Goal: Information Seeking & Learning: Learn about a topic

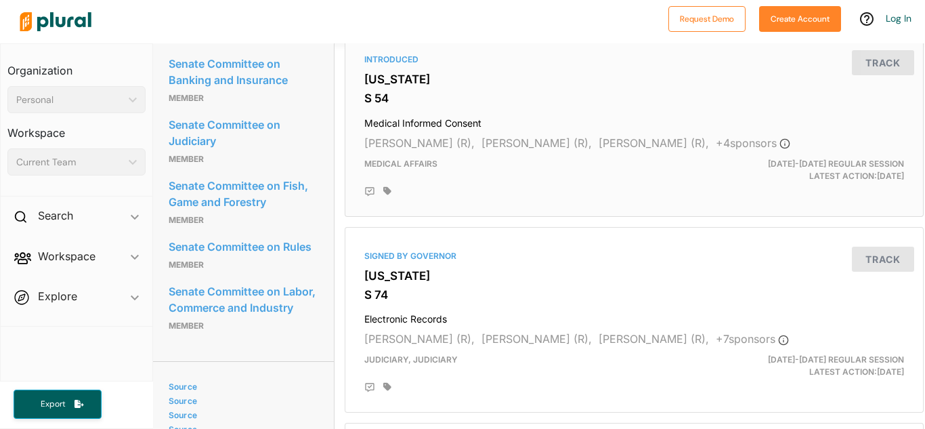
scroll to position [723, 1]
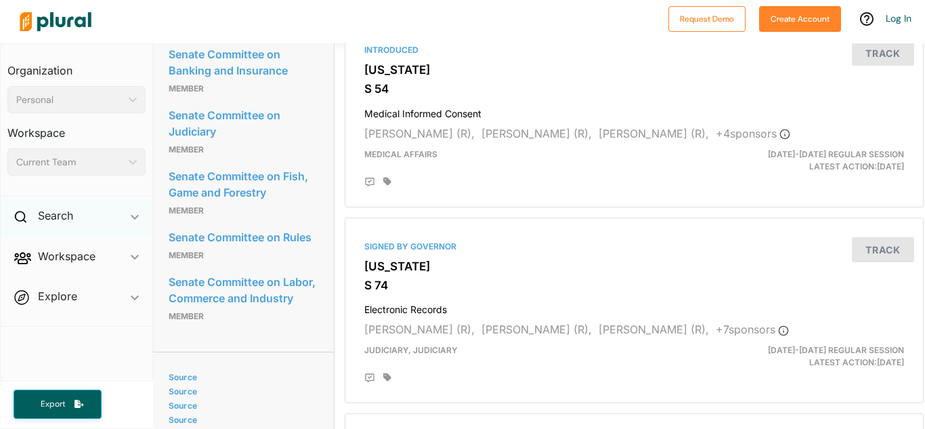
click at [95, 211] on div "Search ic_keyboard_arrow_down" at bounding box center [77, 218] width 152 height 37
click at [81, 246] on h4 "Bills" at bounding box center [80, 246] width 118 height 13
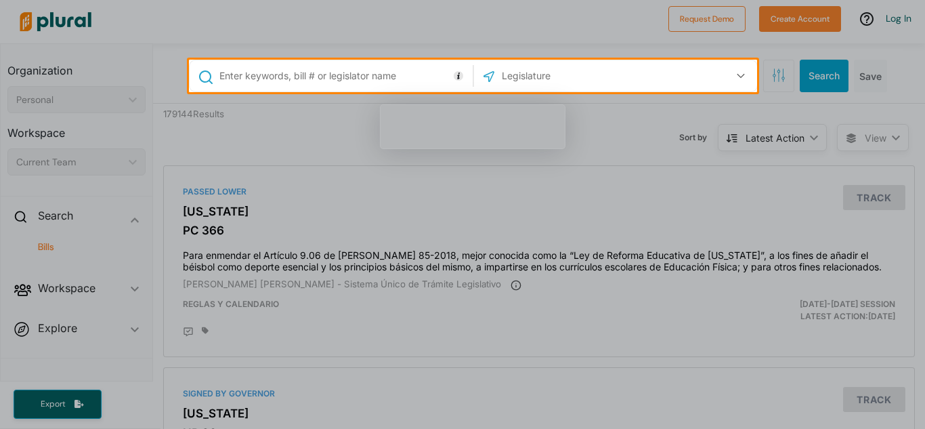
click at [416, 77] on input "text" at bounding box center [343, 76] width 251 height 26
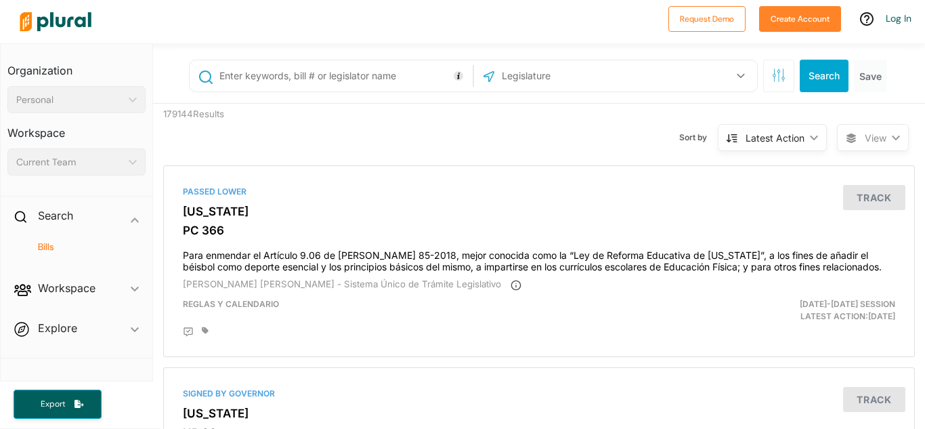
paste input "[PERSON_NAME] [PERSON_NAME]"
type input "[PERSON_NAME] [PERSON_NAME]"
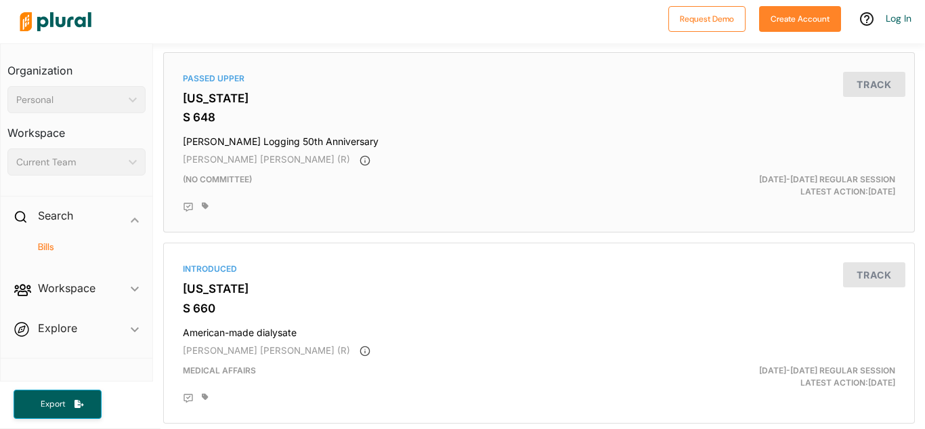
scroll to position [311, 0]
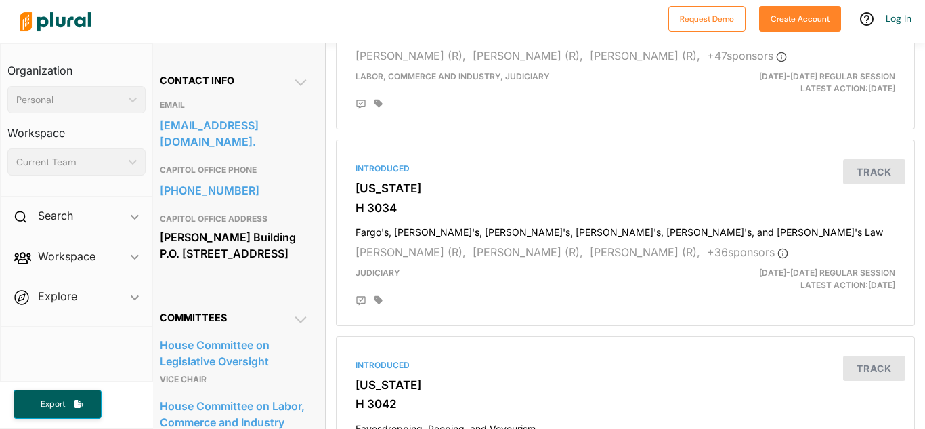
scroll to position [0, 10]
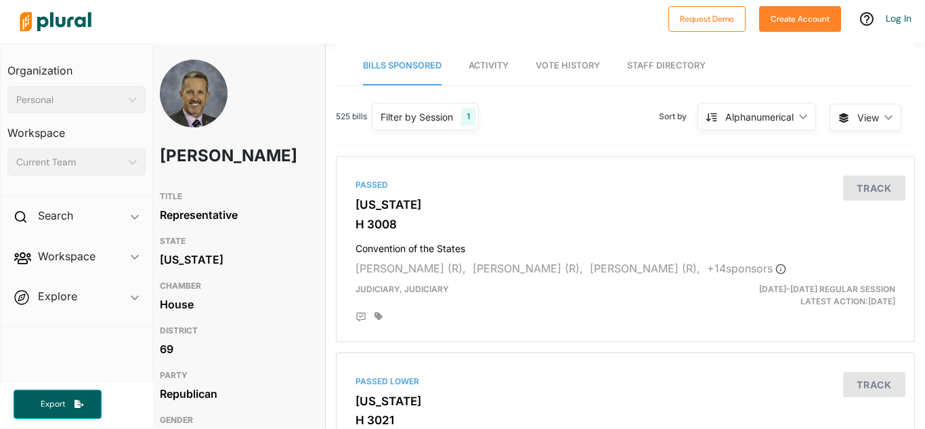
click at [492, 66] on span "Activity" at bounding box center [489, 65] width 40 height 10
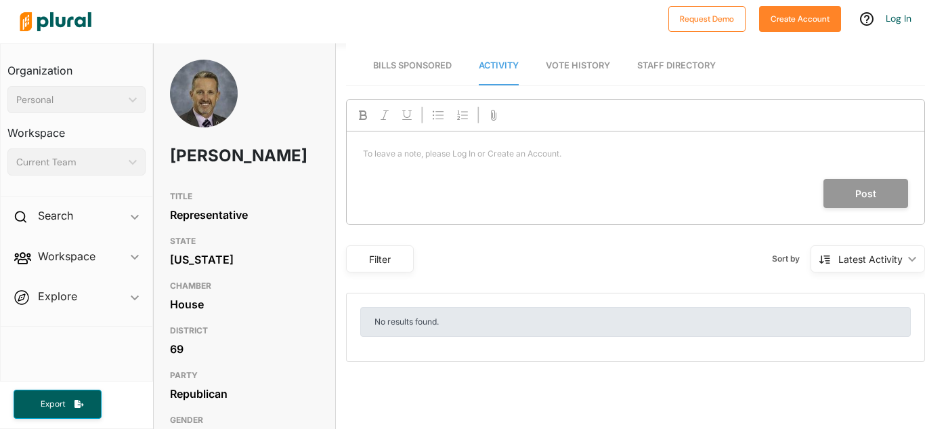
click at [682, 69] on link "Staff Directory" at bounding box center [676, 66] width 79 height 39
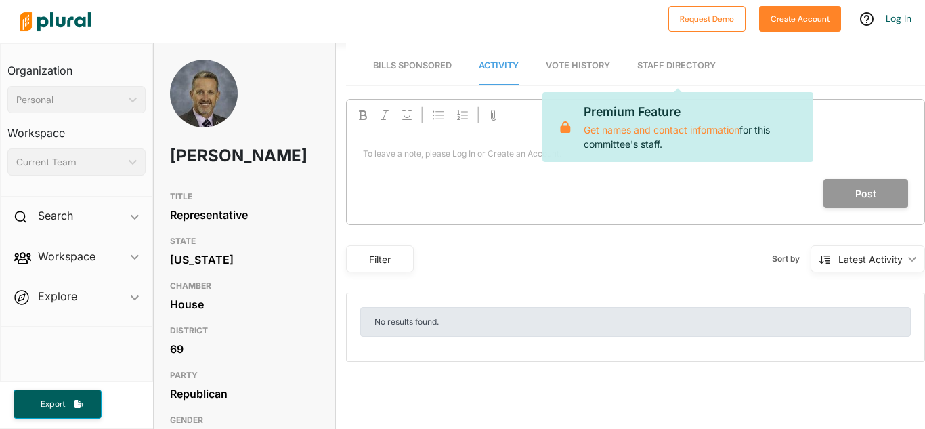
click at [602, 68] on span "Vote History" at bounding box center [578, 65] width 64 height 10
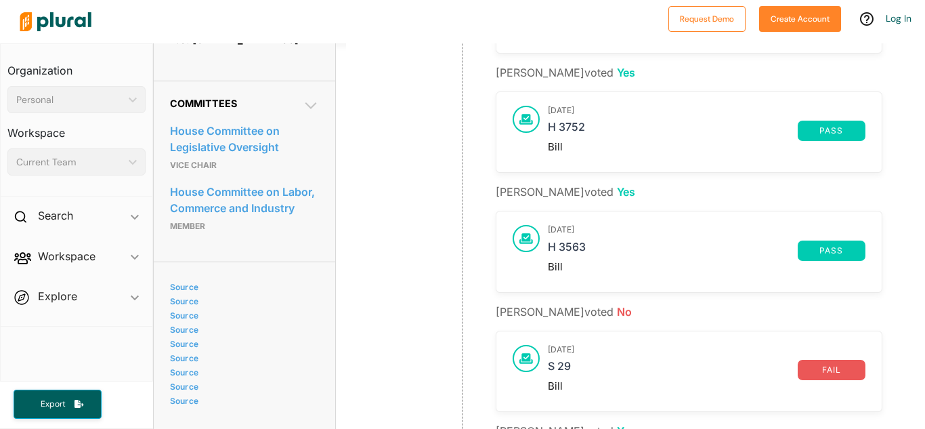
scroll to position [626, 0]
